Goal: Transaction & Acquisition: Download file/media

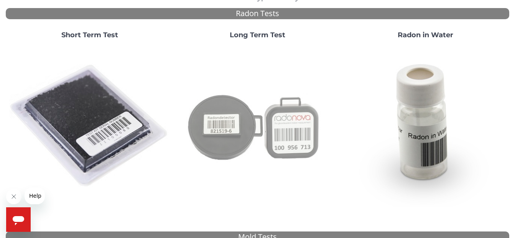
scroll to position [77, 0]
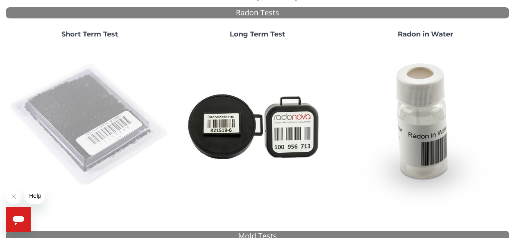
click at [106, 114] on img at bounding box center [90, 126] width 162 height 162
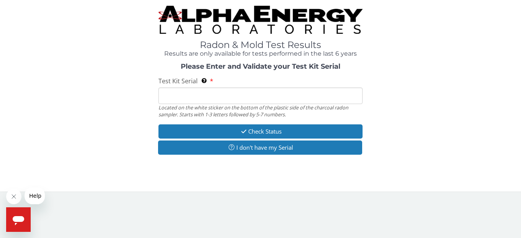
click at [168, 101] on input "Test Kit Serial Located on the white sticker on the bottom of the plastic side …" at bounding box center [260, 95] width 204 height 16
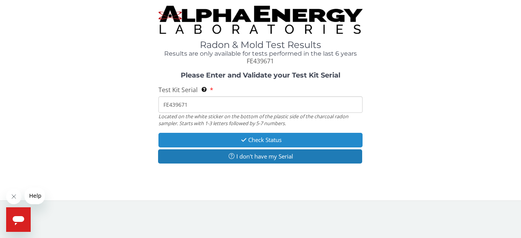
type input "FE439671"
click at [271, 142] on button "Check Status" at bounding box center [260, 140] width 204 height 14
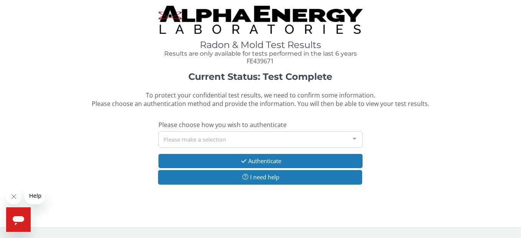
click at [352, 139] on div at bounding box center [354, 139] width 15 height 15
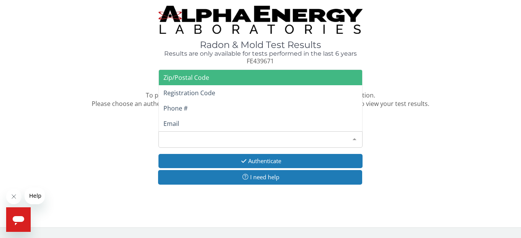
click at [195, 81] on span "Zip/Postal Code" at bounding box center [186, 77] width 46 height 8
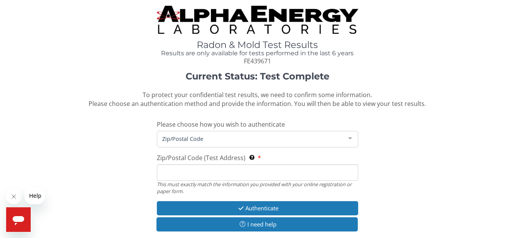
click at [180, 172] on input "Zip/Postal Code (Test Address) This must exactly match the information you prov…" at bounding box center [257, 172] width 201 height 16
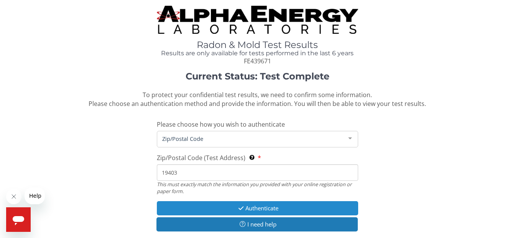
type input "19403"
click at [248, 207] on button "Authenticate" at bounding box center [257, 208] width 201 height 14
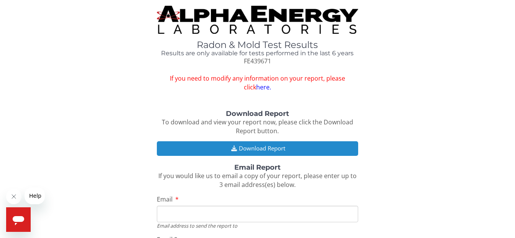
click at [273, 146] on button "Download Report" at bounding box center [257, 148] width 201 height 14
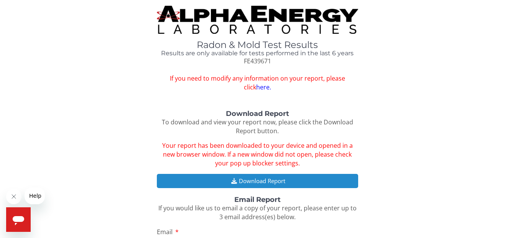
click at [257, 182] on button "Download Report" at bounding box center [257, 181] width 201 height 14
